Goal: Task Accomplishment & Management: Use online tool/utility

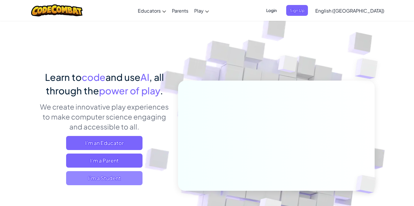
click at [126, 182] on span "I'm a Student" at bounding box center [104, 178] width 76 height 14
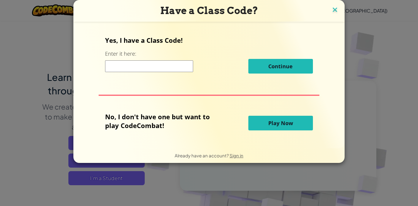
click at [337, 7] on img at bounding box center [335, 10] width 8 height 9
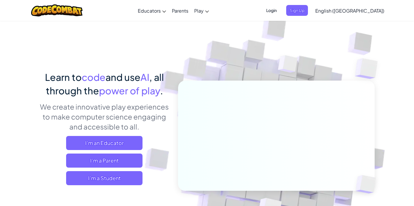
click at [80, 11] on img at bounding box center [56, 10] width 51 height 12
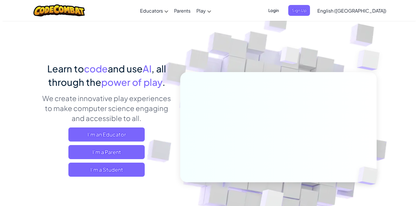
scroll to position [13, 0]
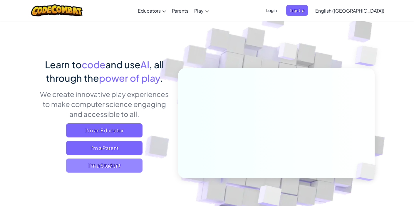
click at [121, 169] on span "I'm a Student" at bounding box center [104, 166] width 76 height 14
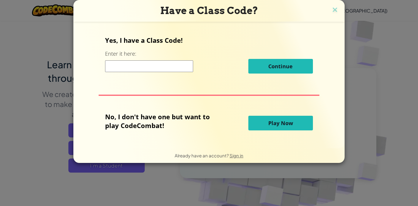
click at [298, 118] on button "Play Now" at bounding box center [280, 123] width 65 height 15
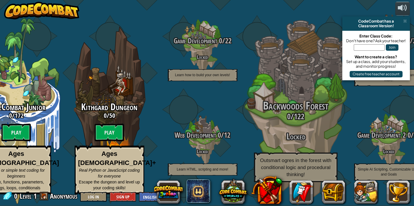
scroll to position [0, 0]
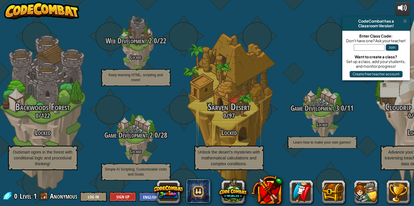
click at [404, 8] on div at bounding box center [402, 7] width 9 height 9
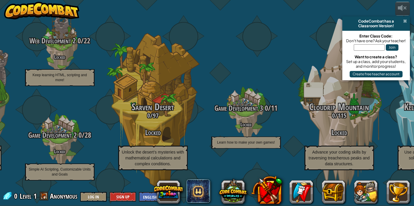
click at [405, 21] on span at bounding box center [405, 21] width 4 height 5
